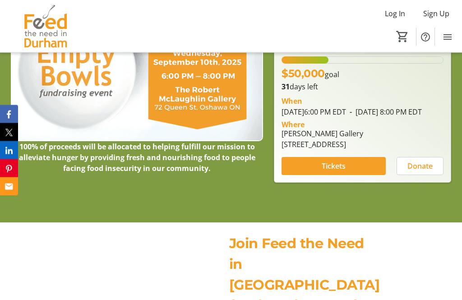
scroll to position [124, 0]
click at [77, 92] on img at bounding box center [137, 70] width 252 height 142
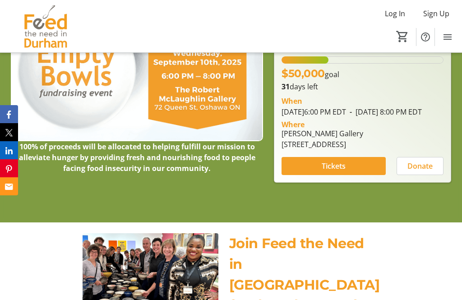
click at [180, 113] on img at bounding box center [137, 70] width 252 height 142
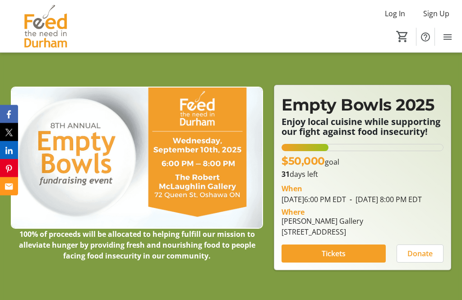
scroll to position [36, 0]
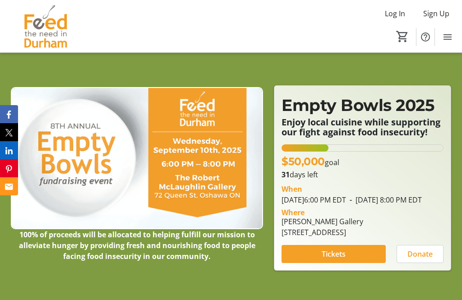
click at [83, 166] on img at bounding box center [137, 158] width 252 height 142
click at [172, 172] on img at bounding box center [137, 158] width 252 height 142
click at [102, 261] on strong "100% of proceeds will be allocated to helping fulfill our mission to alleviate …" at bounding box center [137, 245] width 236 height 32
click at [83, 172] on img at bounding box center [137, 158] width 252 height 142
click at [328, 259] on span "Tickets" at bounding box center [333, 253] width 24 height 11
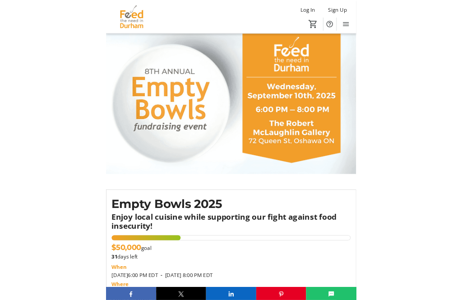
scroll to position [28, 0]
